Goal: Information Seeking & Learning: Learn about a topic

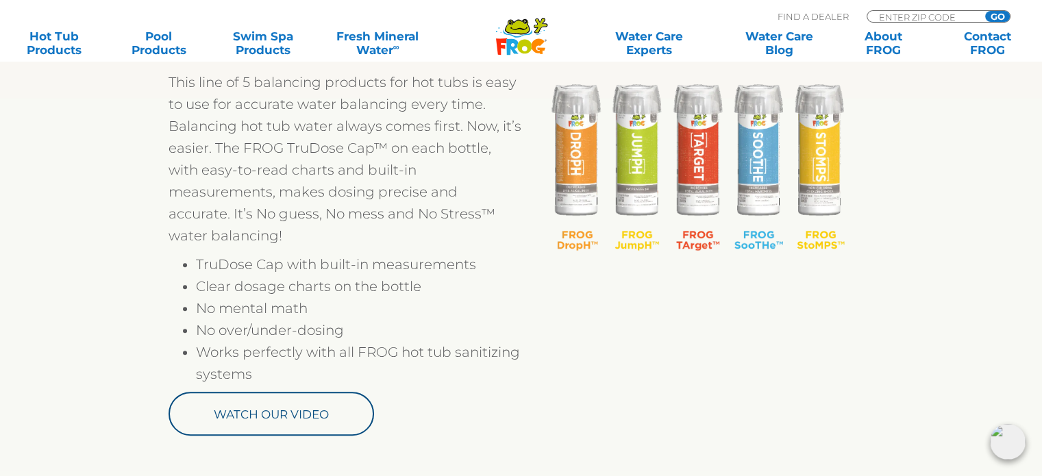
scroll to position [548, 0]
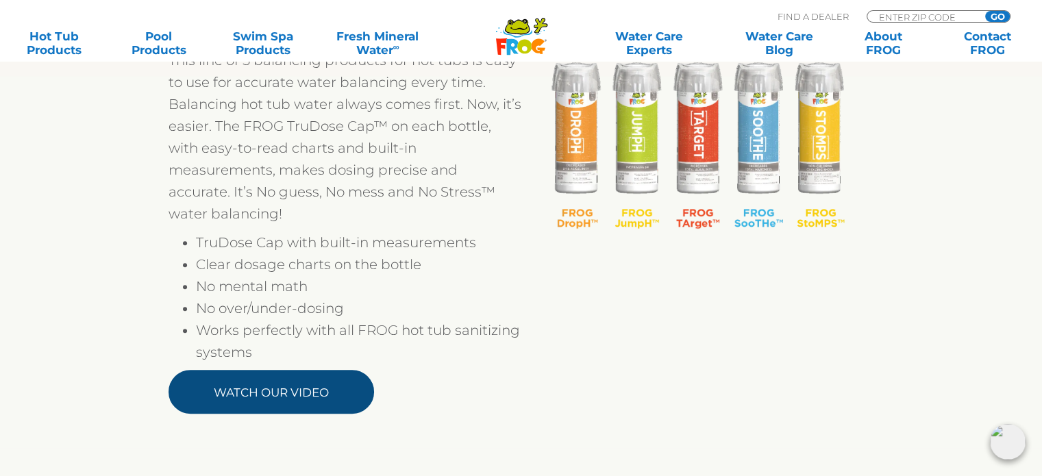
click at [305, 394] on link "Watch Our Video" at bounding box center [270, 392] width 205 height 44
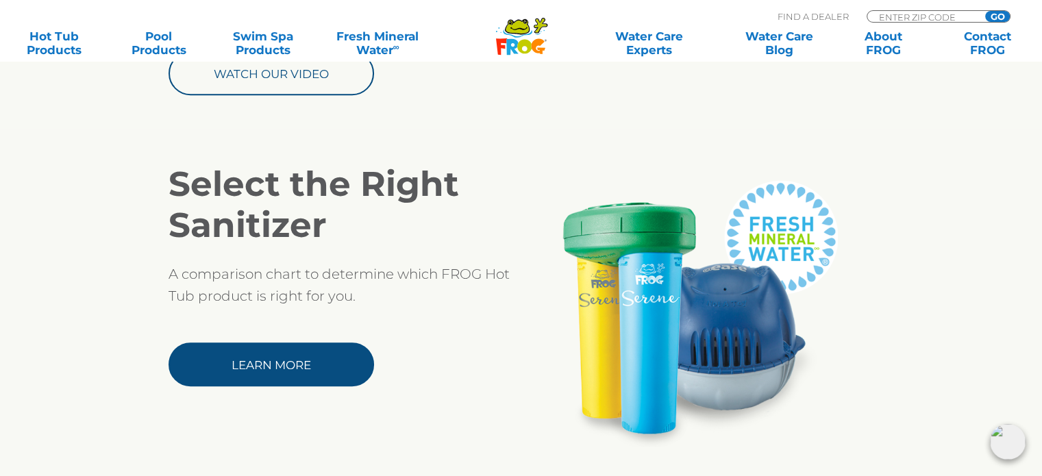
scroll to position [890, 0]
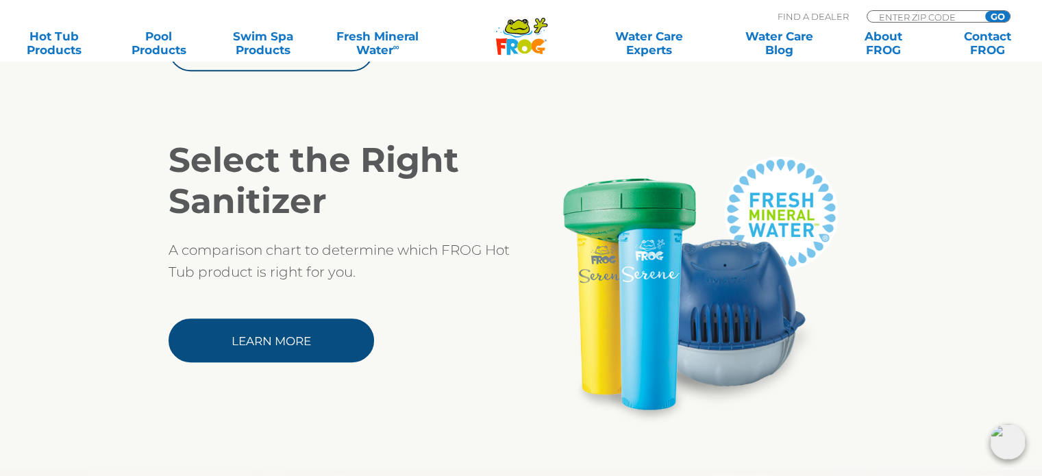
click at [286, 342] on link "Learn More" at bounding box center [270, 340] width 205 height 44
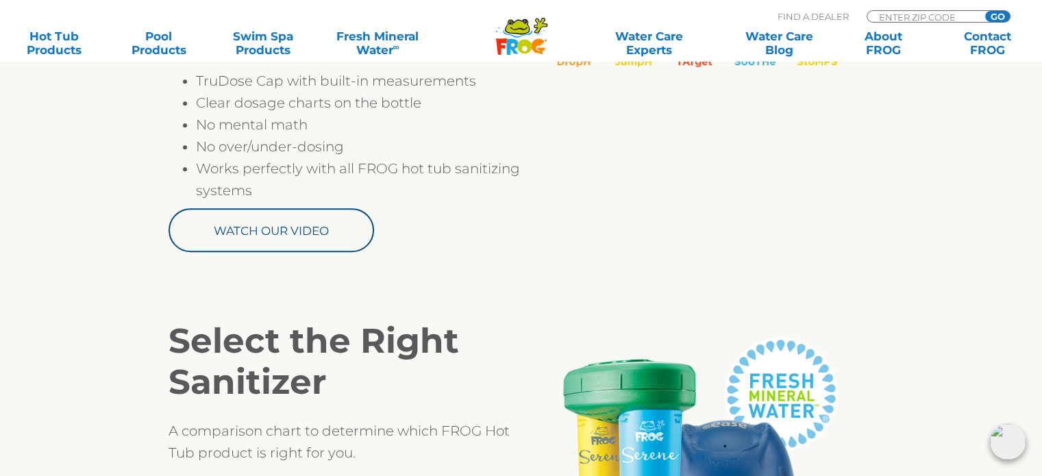
scroll to position [822, 0]
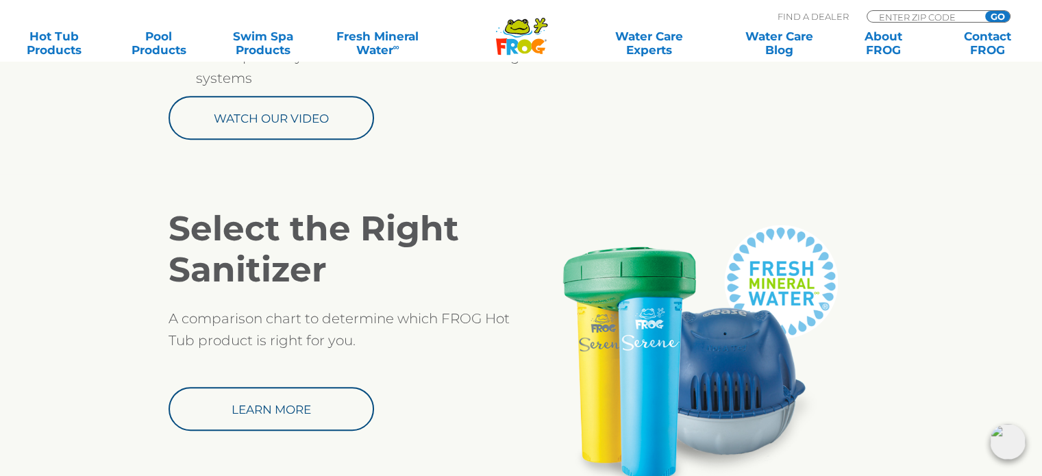
click at [433, 110] on div "Watch Our Video" at bounding box center [344, 118] width 353 height 44
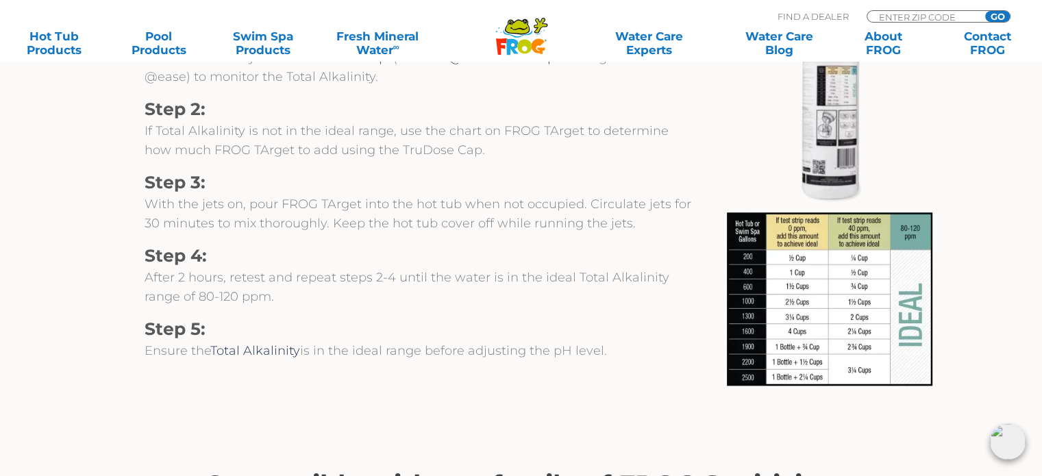
scroll to position [1575, 0]
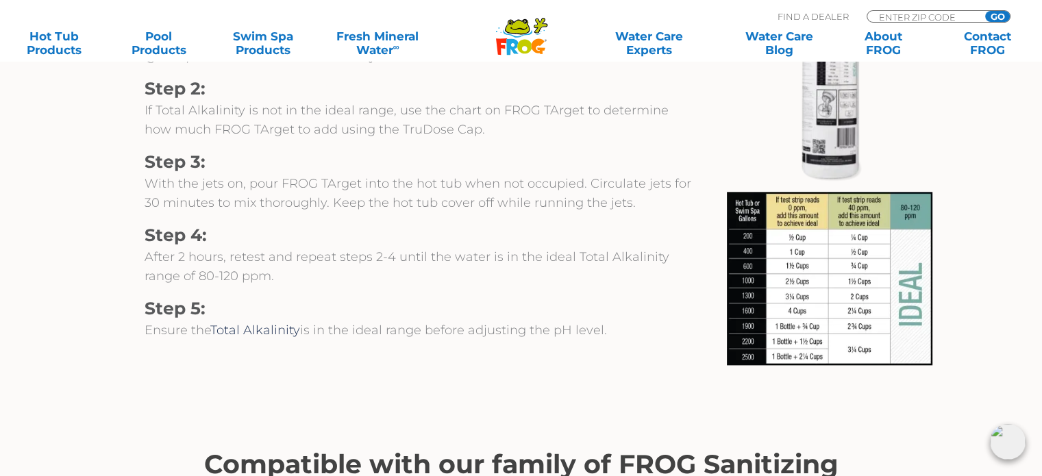
click at [709, 276] on div "Step 1: Test water weekly with FROG ® Test Strips (or FROG @ease ® Test Strips …" at bounding box center [418, 180] width 616 height 388
click at [740, 276] on img at bounding box center [829, 278] width 205 height 173
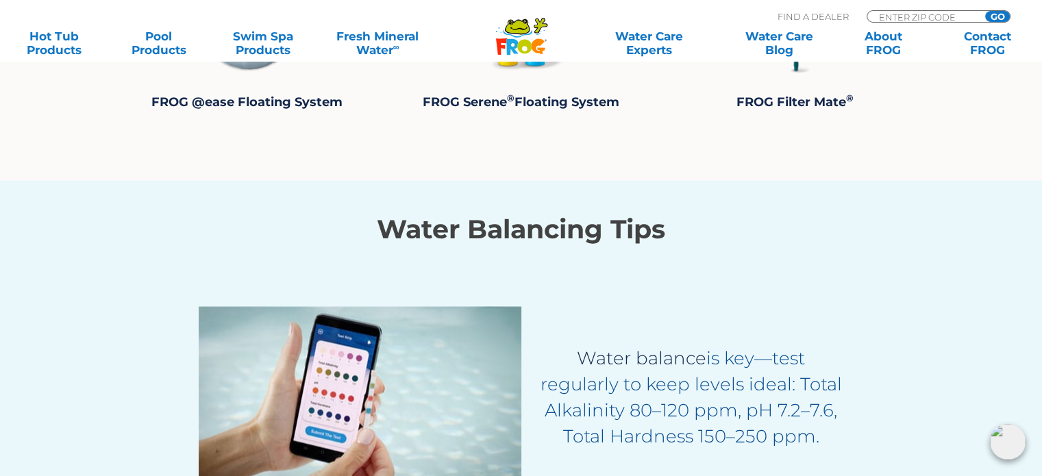
scroll to position [2124, 0]
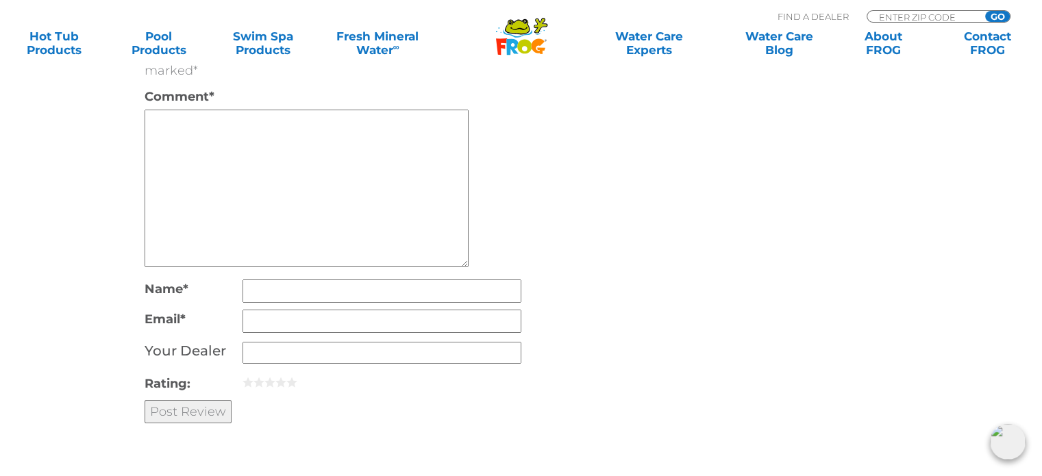
scroll to position [5205, 0]
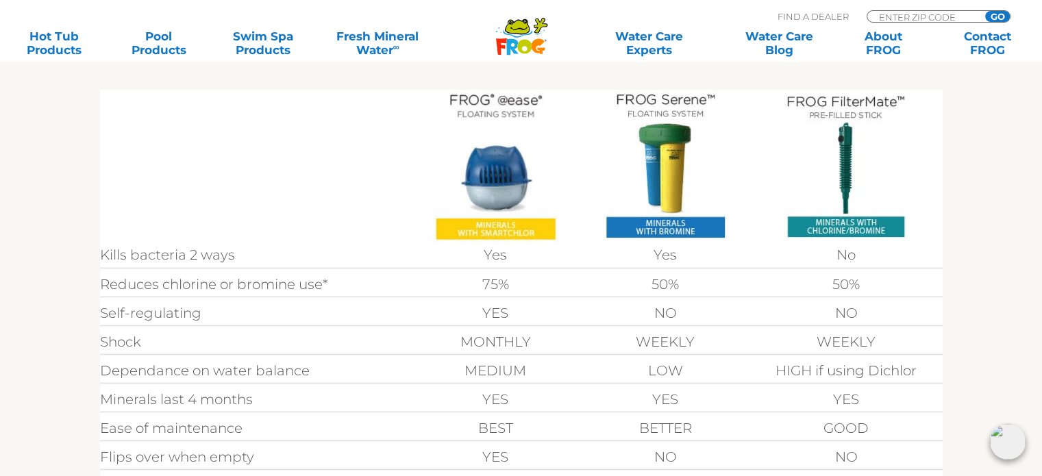
scroll to position [411, 0]
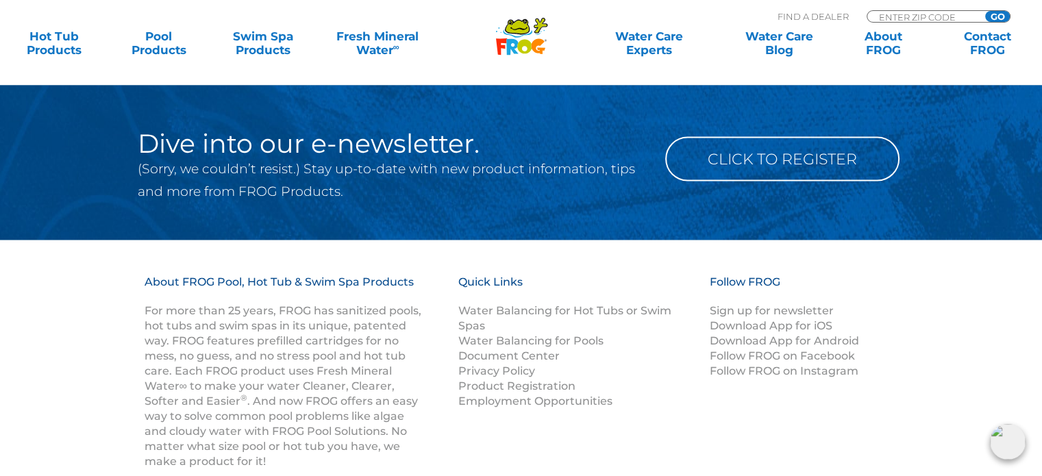
scroll to position [2945, 0]
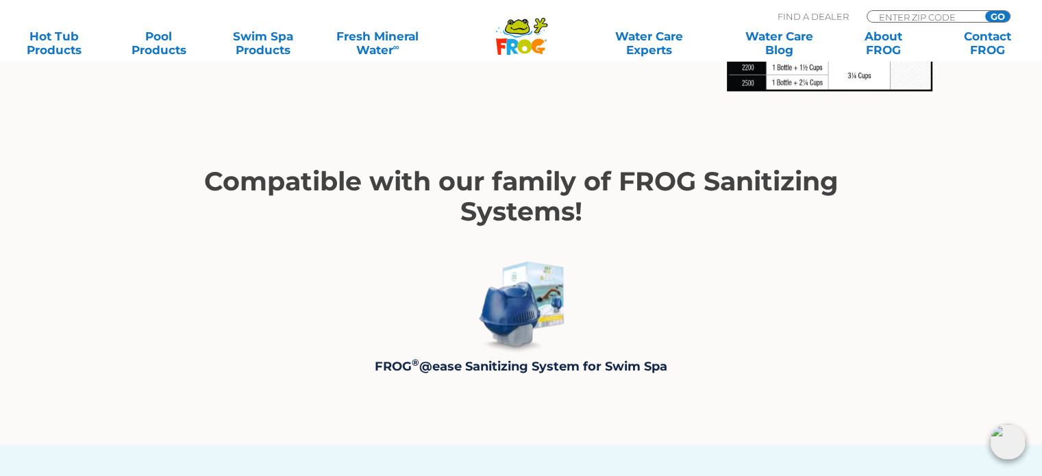
scroll to position [1849, 0]
click at [480, 368] on strong "FROG ® @ease Sanitizing System for Swim Spa" at bounding box center [521, 366] width 292 height 15
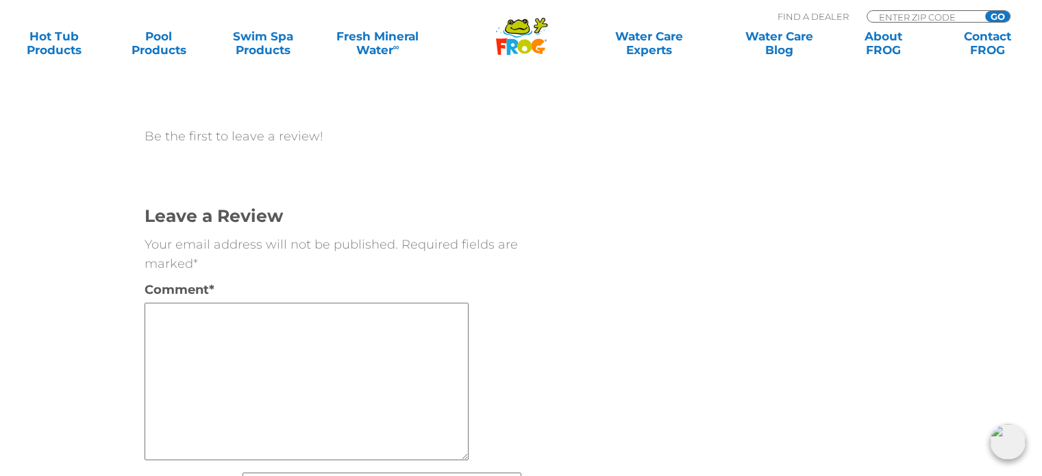
scroll to position [5205, 0]
